Goal: Check status: Check status

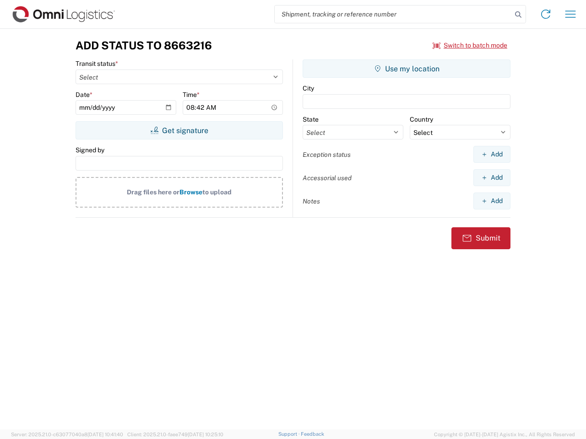
click at [393, 14] on input "search" at bounding box center [392, 13] width 237 height 17
click at [518, 15] on icon at bounding box center [517, 14] width 13 height 13
click at [545, 14] on icon at bounding box center [545, 14] width 15 height 15
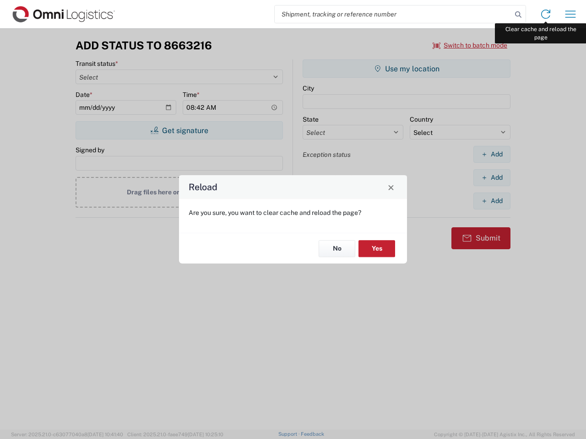
click at [570, 14] on div "Reload Are you sure, you want to clear cache and reload the page? No Yes" at bounding box center [293, 219] width 586 height 439
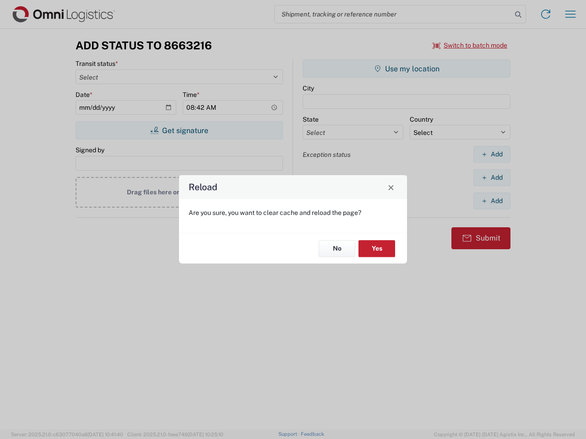
click at [470, 45] on div "Reload Are you sure, you want to clear cache and reload the page? No Yes" at bounding box center [293, 219] width 586 height 439
click at [179, 130] on div "Reload Are you sure, you want to clear cache and reload the page? No Yes" at bounding box center [293, 219] width 586 height 439
click at [406, 69] on div "Reload Are you sure, you want to clear cache and reload the page? No Yes" at bounding box center [293, 219] width 586 height 439
click at [491, 154] on div "Reload Are you sure, you want to clear cache and reload the page? No Yes" at bounding box center [293, 219] width 586 height 439
click at [491, 177] on div "Reload Are you sure, you want to clear cache and reload the page? No Yes" at bounding box center [293, 219] width 586 height 439
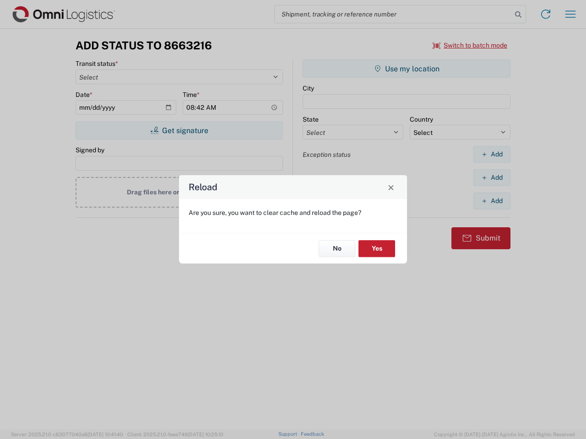
click at [491, 201] on div "Reload Are you sure, you want to clear cache and reload the page? No Yes" at bounding box center [293, 219] width 586 height 439
